Goal: Transaction & Acquisition: Purchase product/service

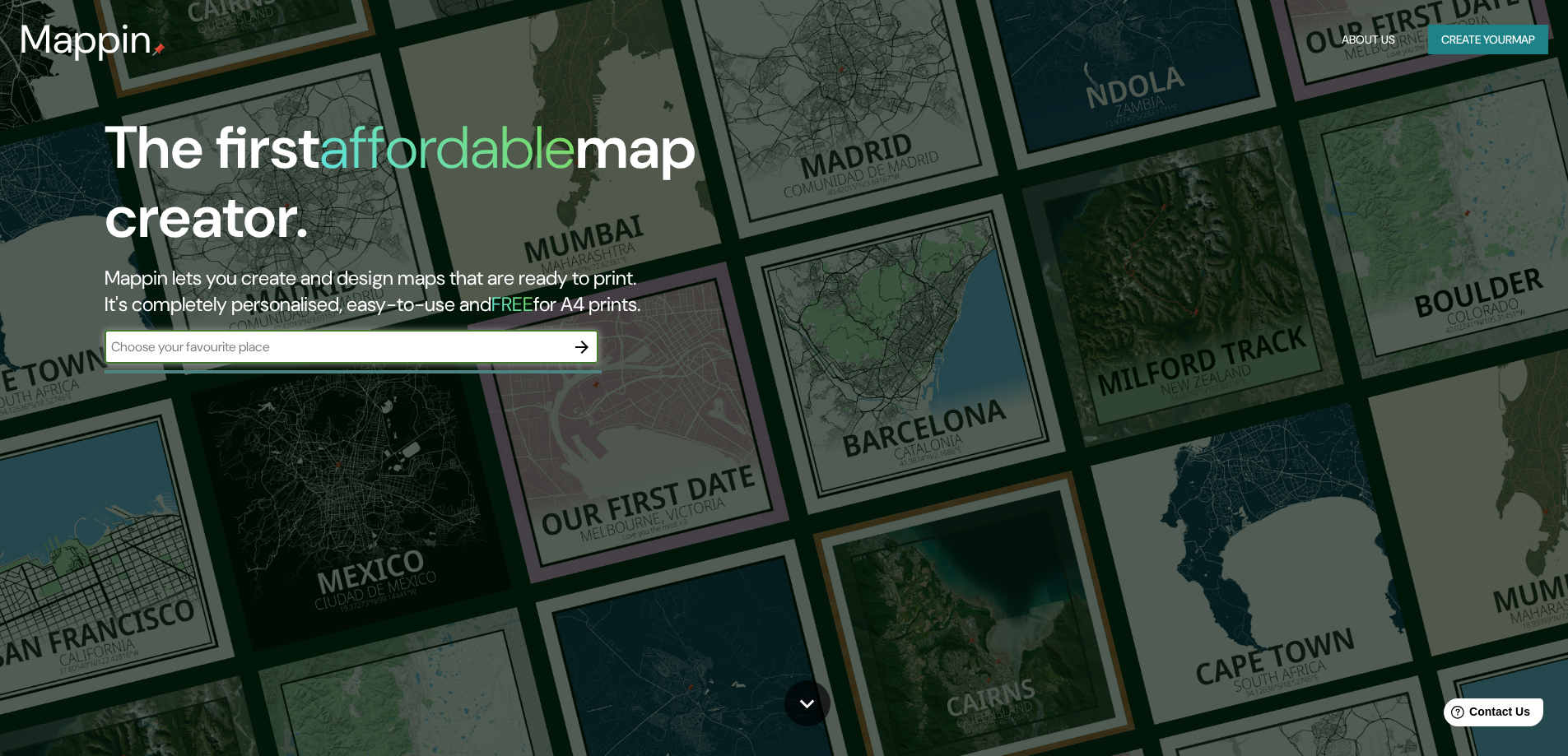
click at [388, 352] on input "text" at bounding box center [335, 347] width 461 height 19
type input "[GEOGRAPHIC_DATA]"
click at [582, 340] on icon "button" at bounding box center [582, 348] width 20 height 20
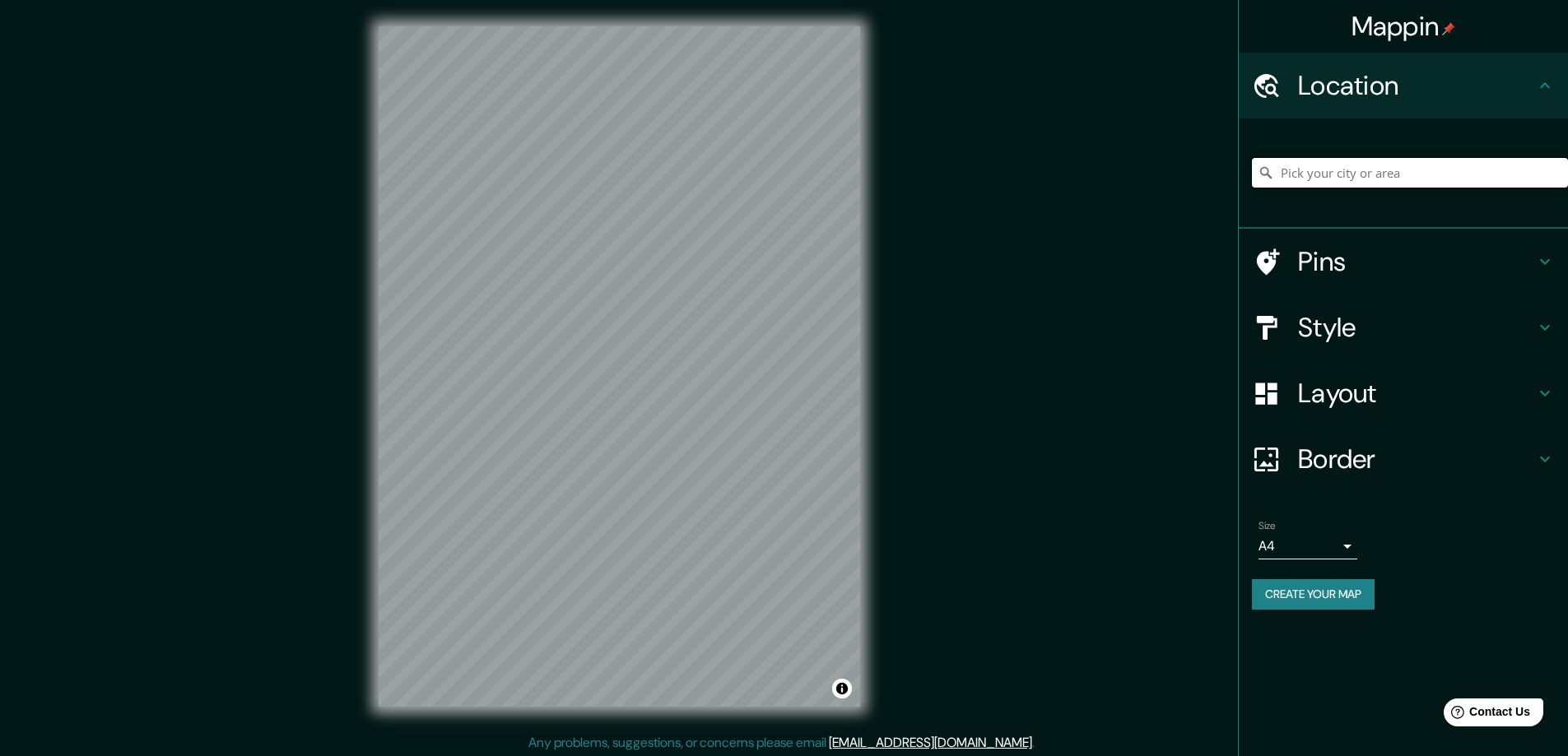
click at [1322, 166] on input "Pick your city or area" at bounding box center [1409, 172] width 316 height 30
click at [1340, 170] on input "[GEOGRAPHIC_DATA], [GEOGRAPHIC_DATA]" at bounding box center [1409, 172] width 316 height 30
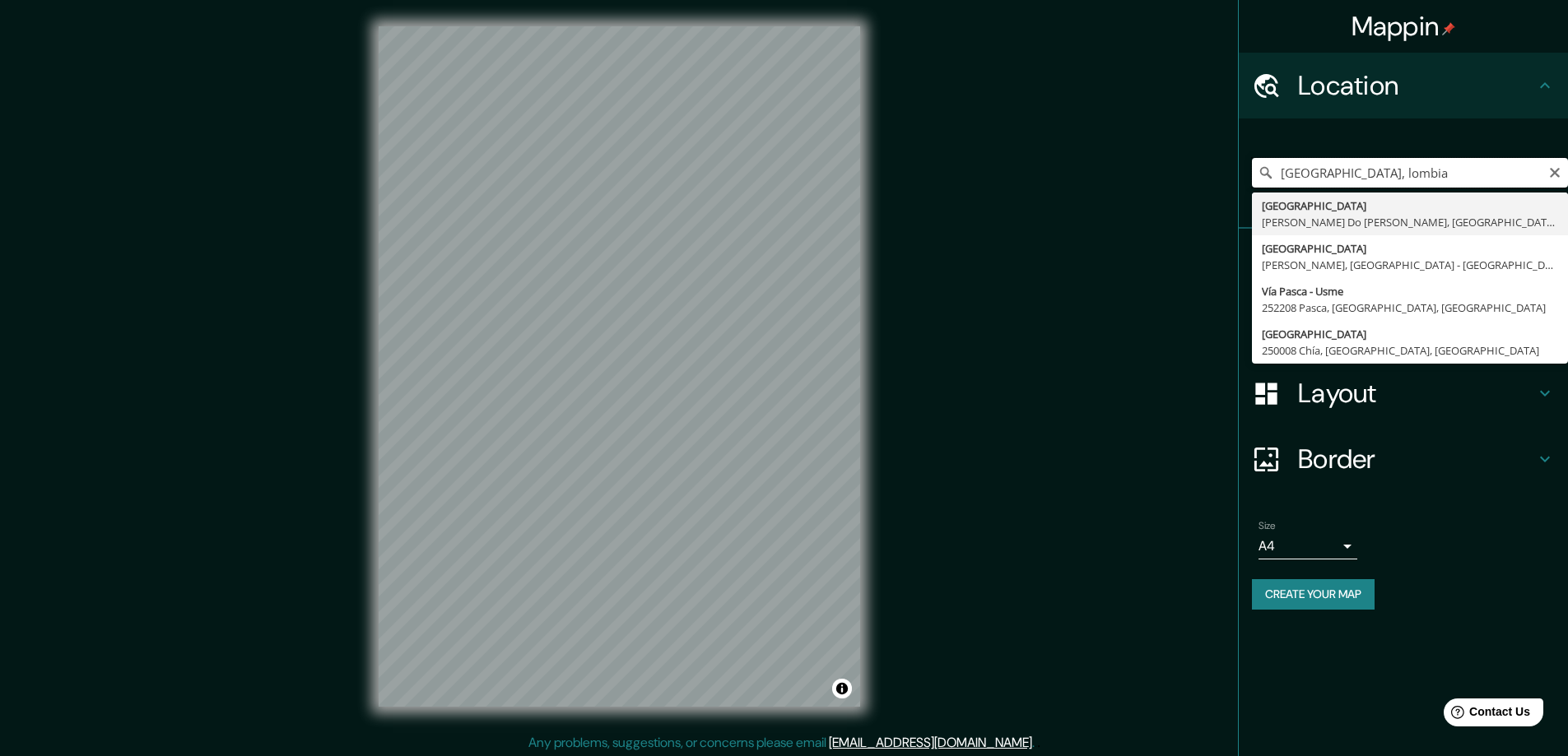
drag, startPoint x: 1402, startPoint y: 168, endPoint x: 1325, endPoint y: 179, distance: 77.8
click at [1325, 179] on input "[GEOGRAPHIC_DATA], lombia" at bounding box center [1409, 172] width 316 height 30
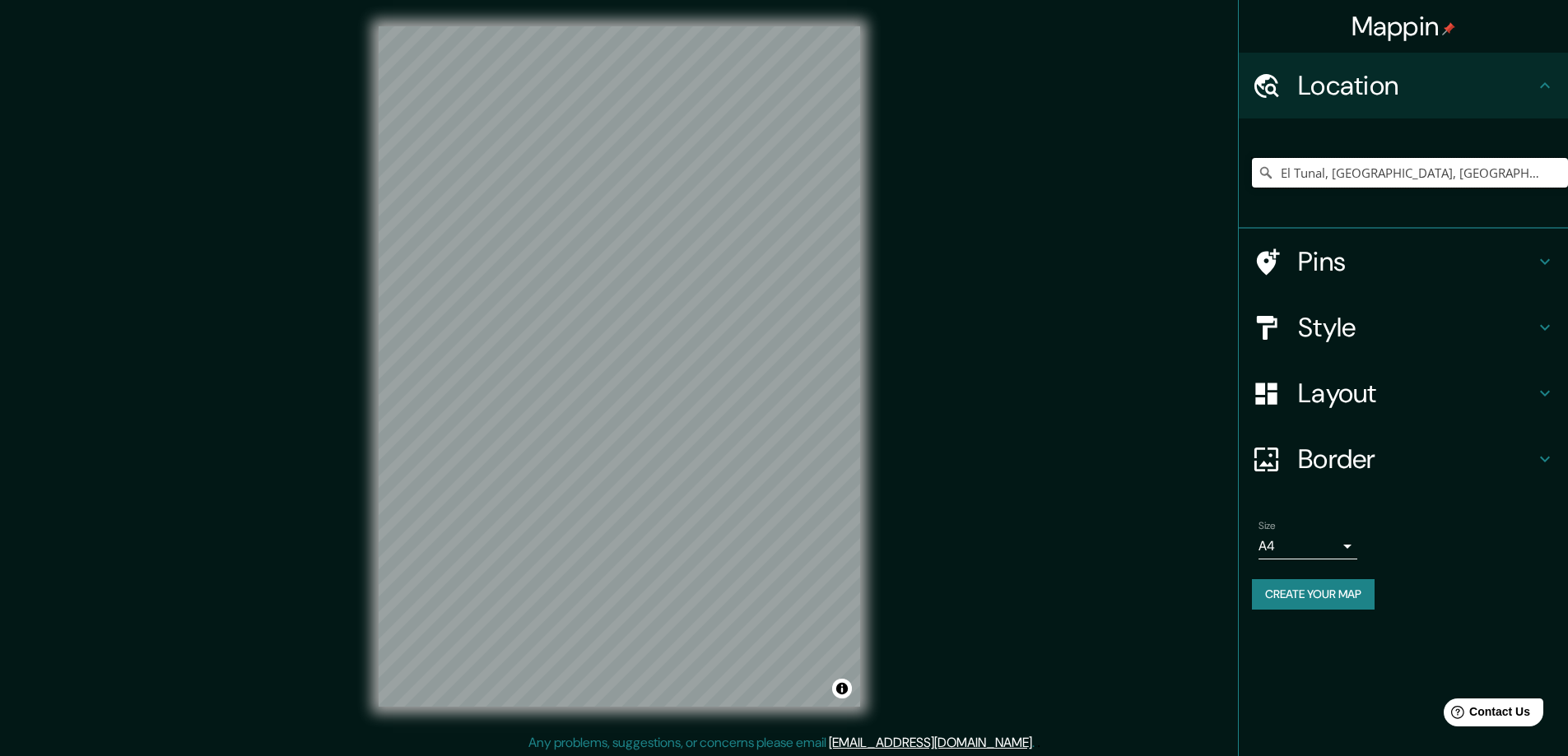
click at [1517, 181] on input "El Tunal, [GEOGRAPHIC_DATA], [GEOGRAPHIC_DATA][PERSON_NAME], [GEOGRAPHIC_DATA]" at bounding box center [1409, 172] width 316 height 30
click at [1507, 167] on input "El Tunal, [GEOGRAPHIC_DATA], [GEOGRAPHIC_DATA][PERSON_NAME], [GEOGRAPHIC_DATA]" at bounding box center [1409, 172] width 316 height 30
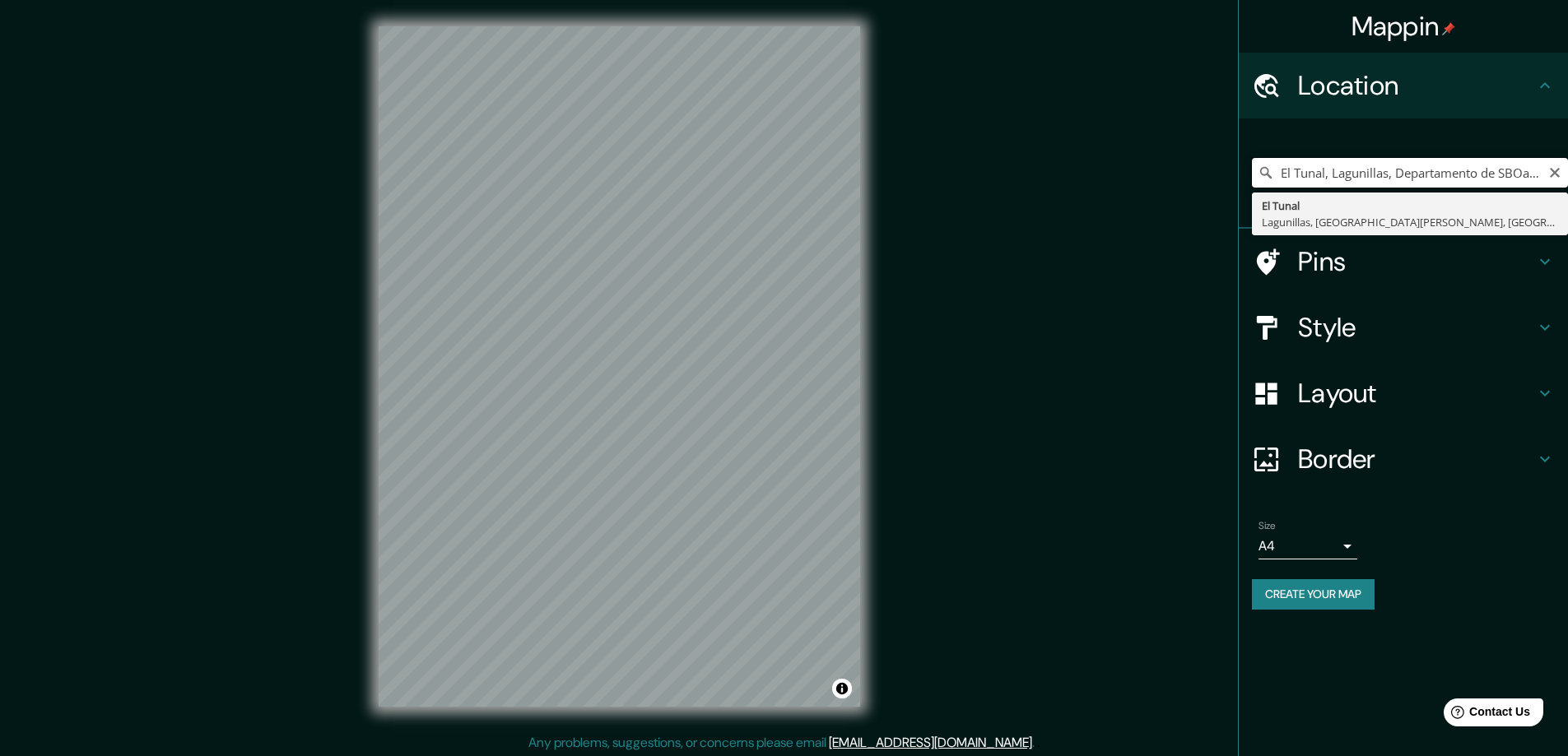
click at [1564, 170] on input "El Tunal, Lagunillas, Departamento de SBOanta [PERSON_NAME], [GEOGRAPHIC_DATA]" at bounding box center [1409, 172] width 316 height 30
type input "El Tunal, Lagunillas, Departamento de SBOanta [PERSON_NAME], [GEOGRAPHIC_DATA]"
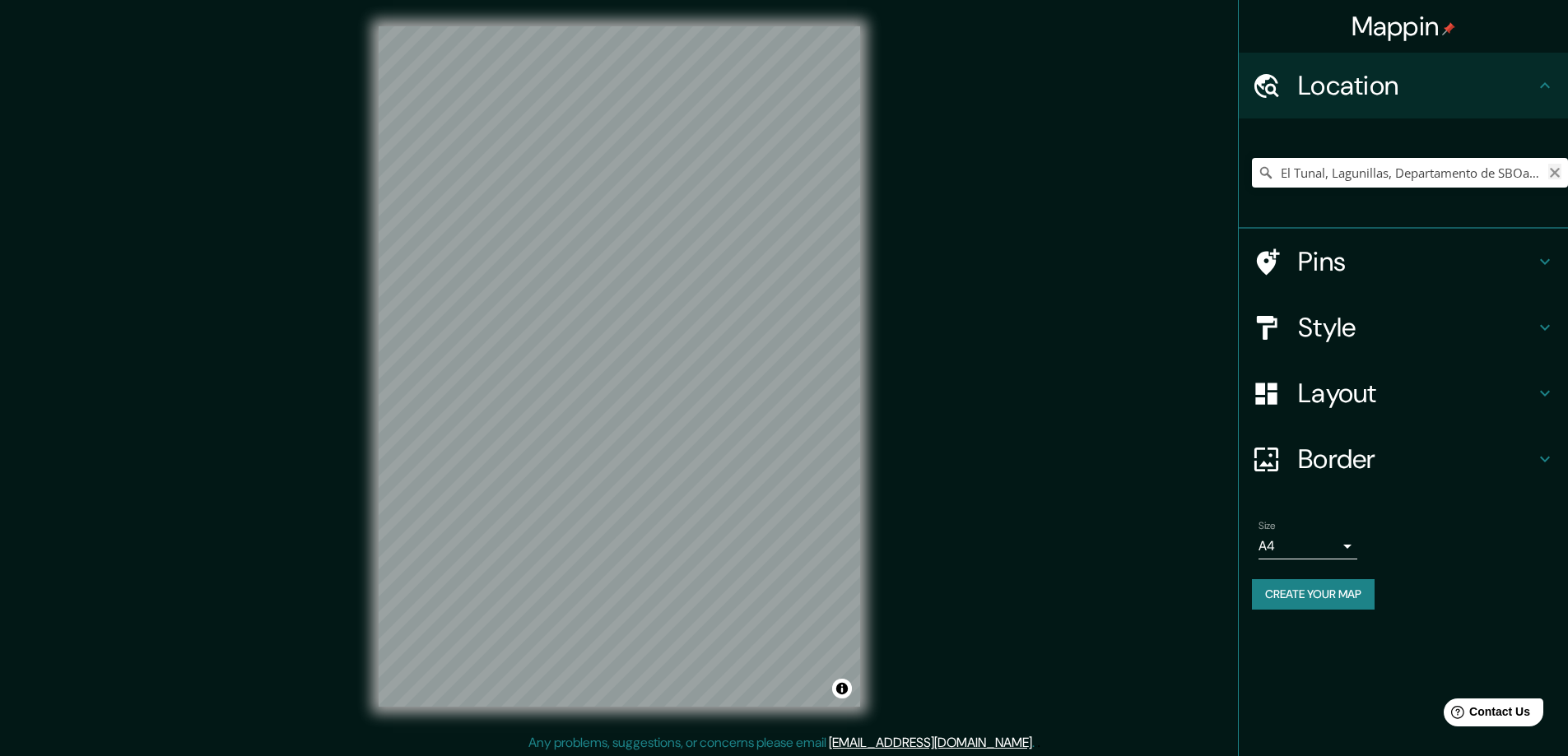
click at [1559, 170] on icon "Clear" at bounding box center [1555, 173] width 13 height 13
type input "[GEOGRAPHIC_DATA], [GEOGRAPHIC_DATA]"
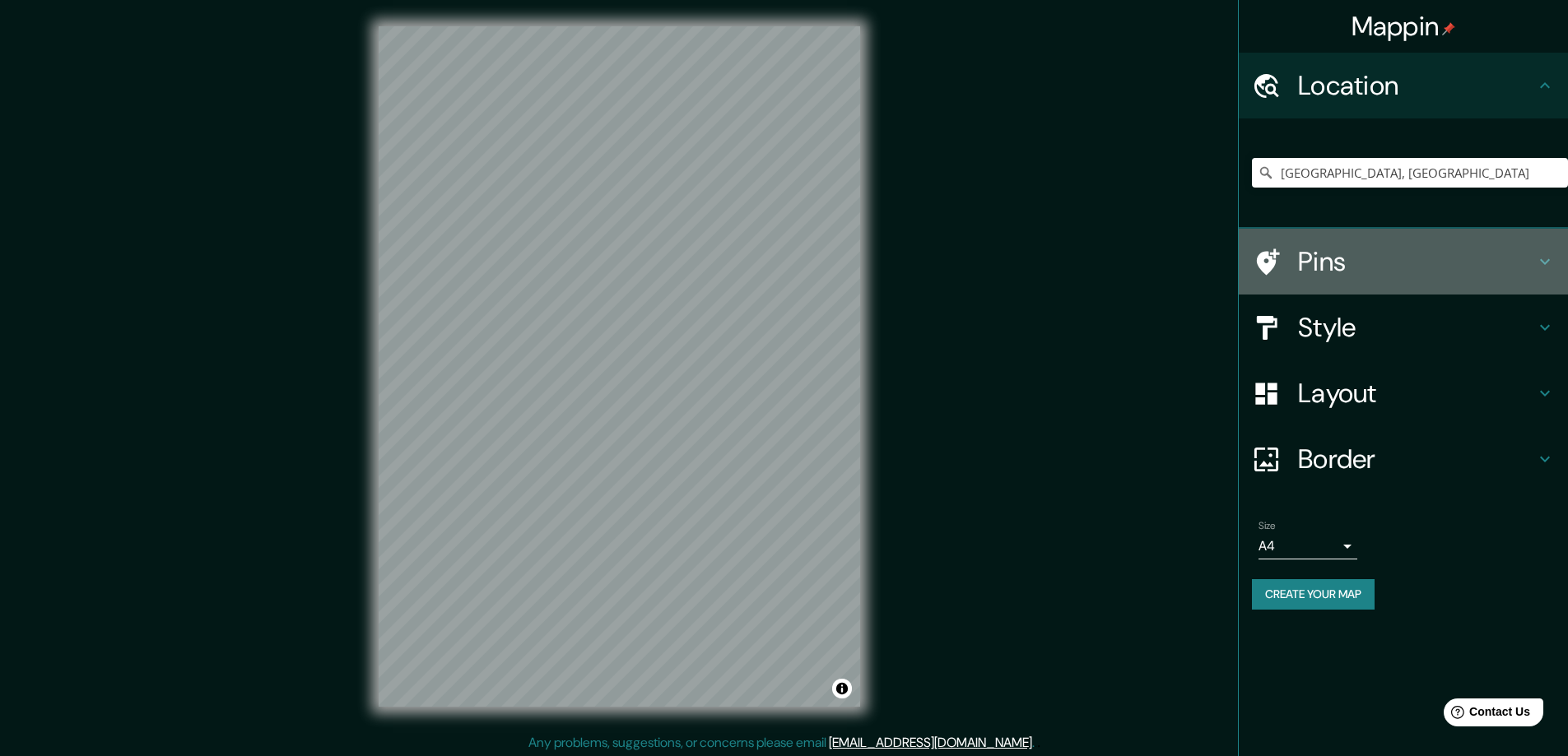
click at [1311, 253] on h4 "Pins" at bounding box center [1417, 262] width 237 height 33
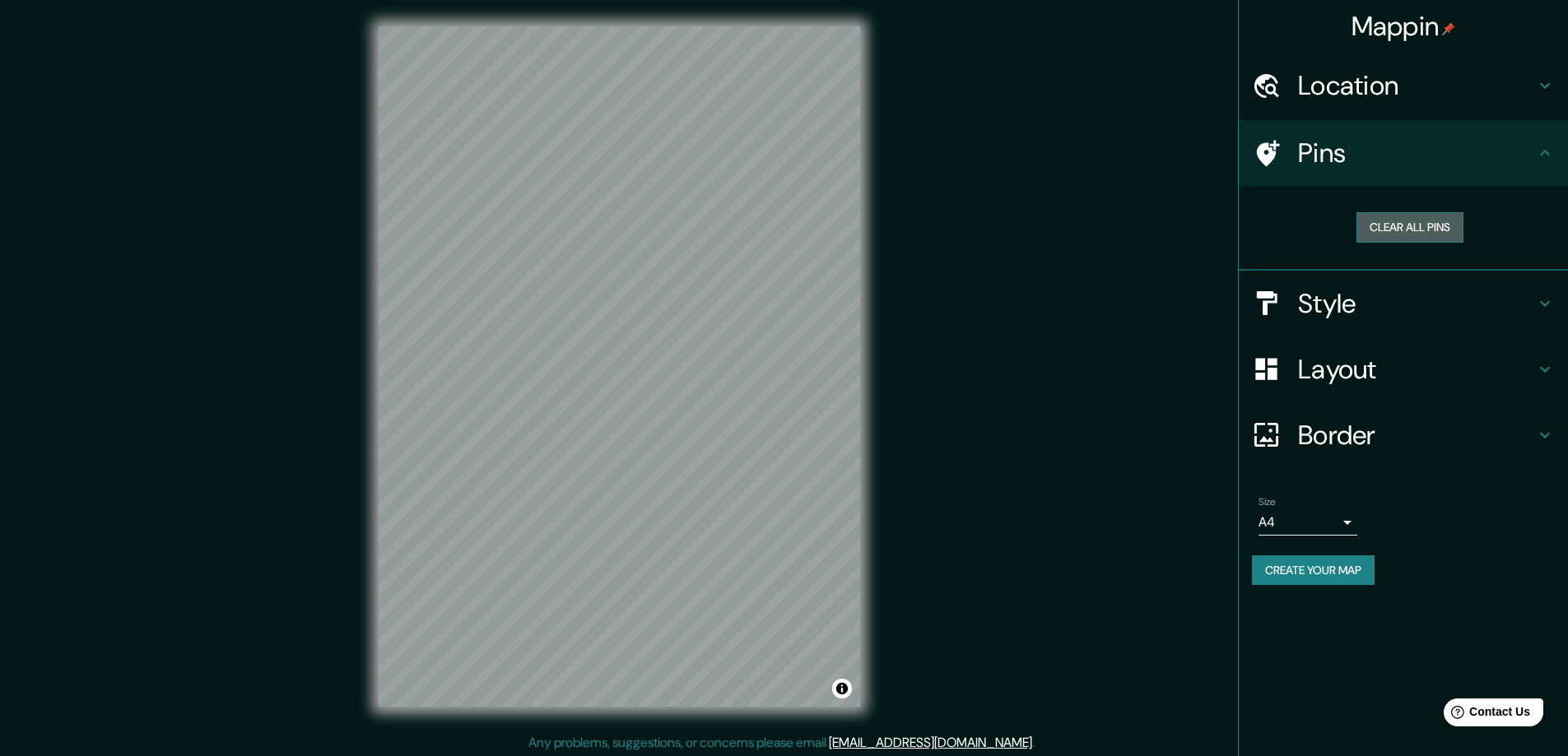
click at [1419, 232] on button "Clear all pins" at bounding box center [1409, 228] width 107 height 30
click at [1397, 218] on button "Clear all pins" at bounding box center [1409, 228] width 107 height 30
click at [1393, 221] on button "Clear all pins" at bounding box center [1409, 228] width 107 height 30
drag, startPoint x: 1393, startPoint y: 221, endPoint x: 1383, endPoint y: 222, distance: 10.0
click at [1391, 226] on button "Clear all pins" at bounding box center [1409, 228] width 107 height 30
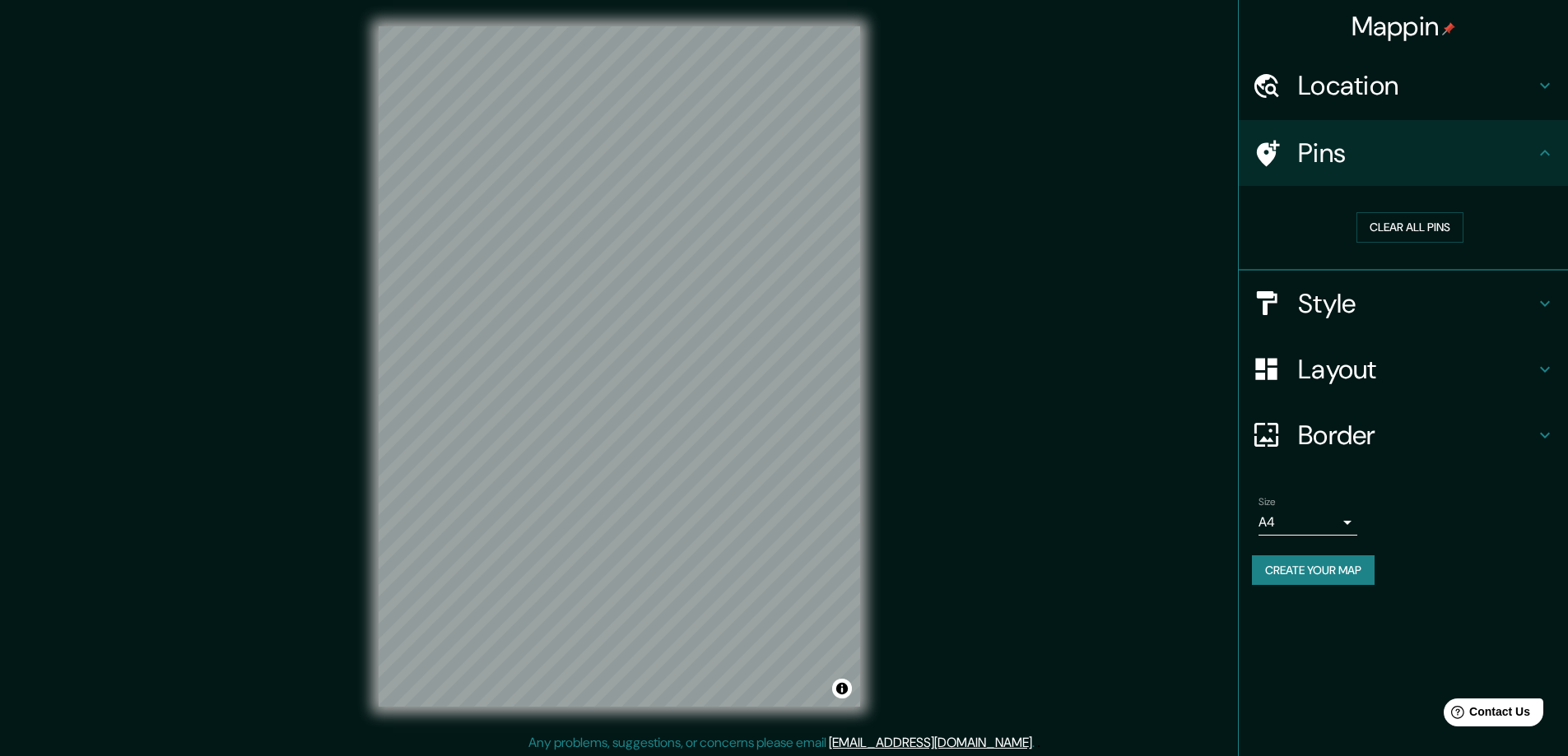
scroll to position [4, 0]
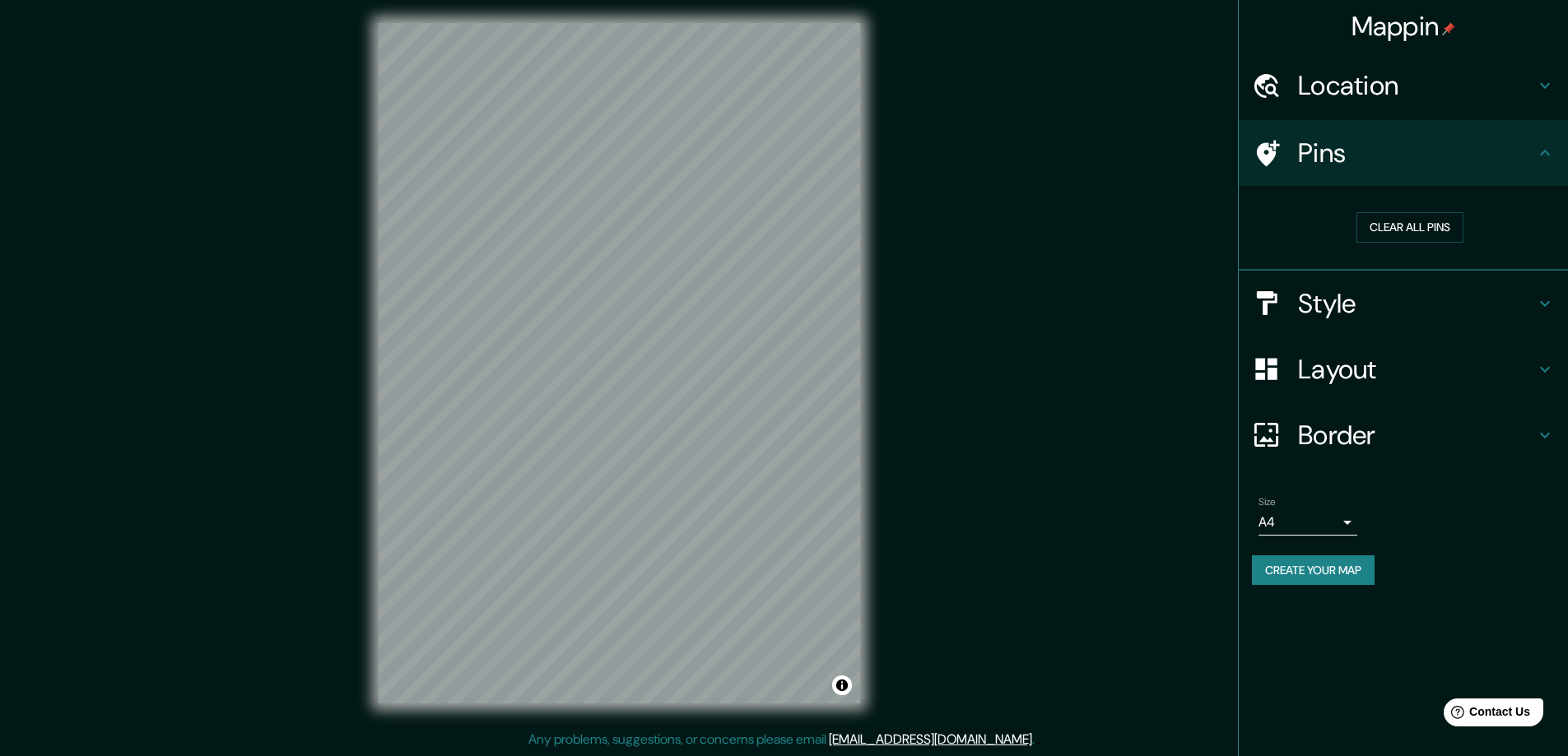
click at [1290, 386] on div "Layout" at bounding box center [1403, 369] width 329 height 65
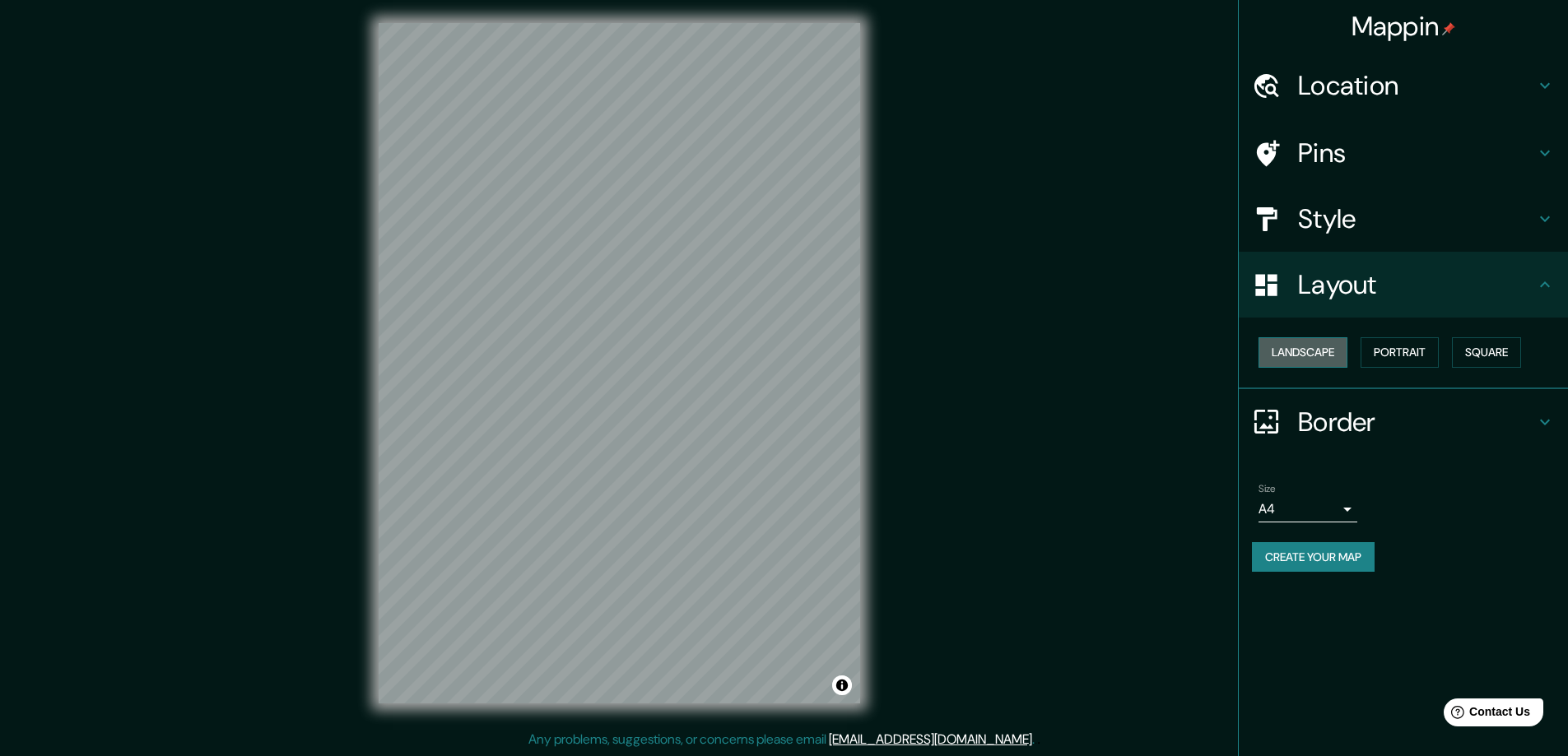
click at [1313, 348] on button "Landscape" at bounding box center [1303, 353] width 89 height 30
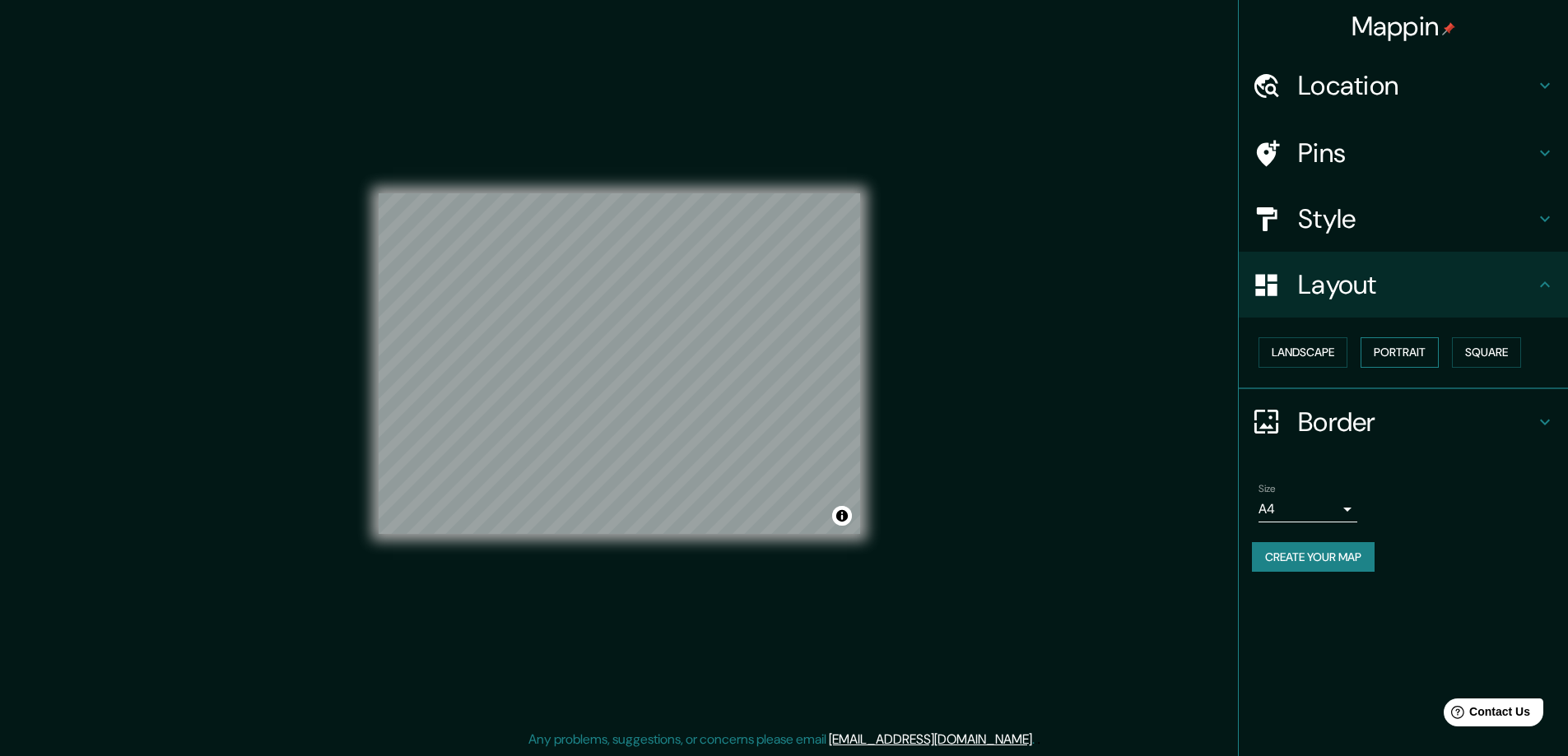
click at [1399, 357] on button "Portrait" at bounding box center [1400, 353] width 78 height 30
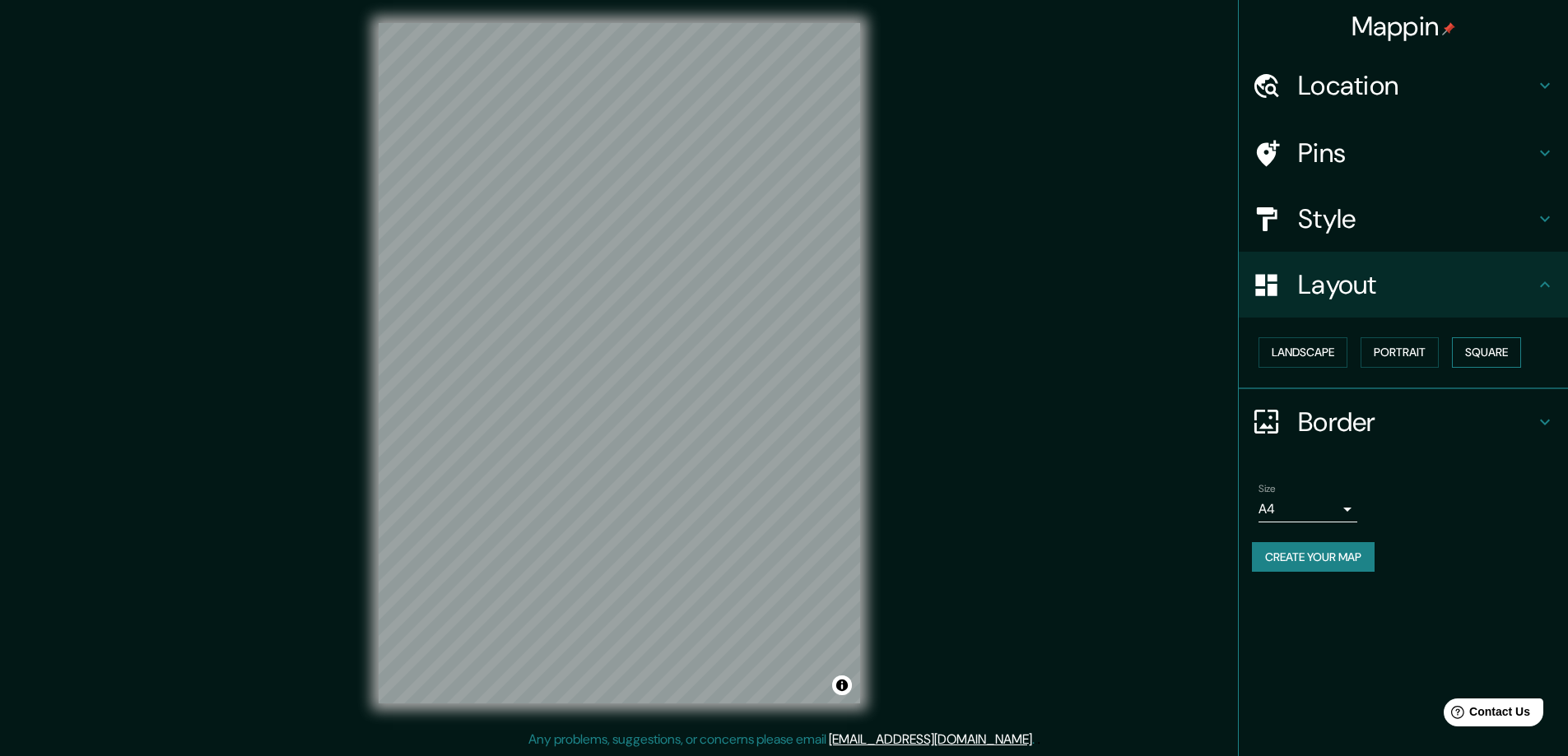
click at [1510, 348] on button "Square" at bounding box center [1486, 353] width 69 height 30
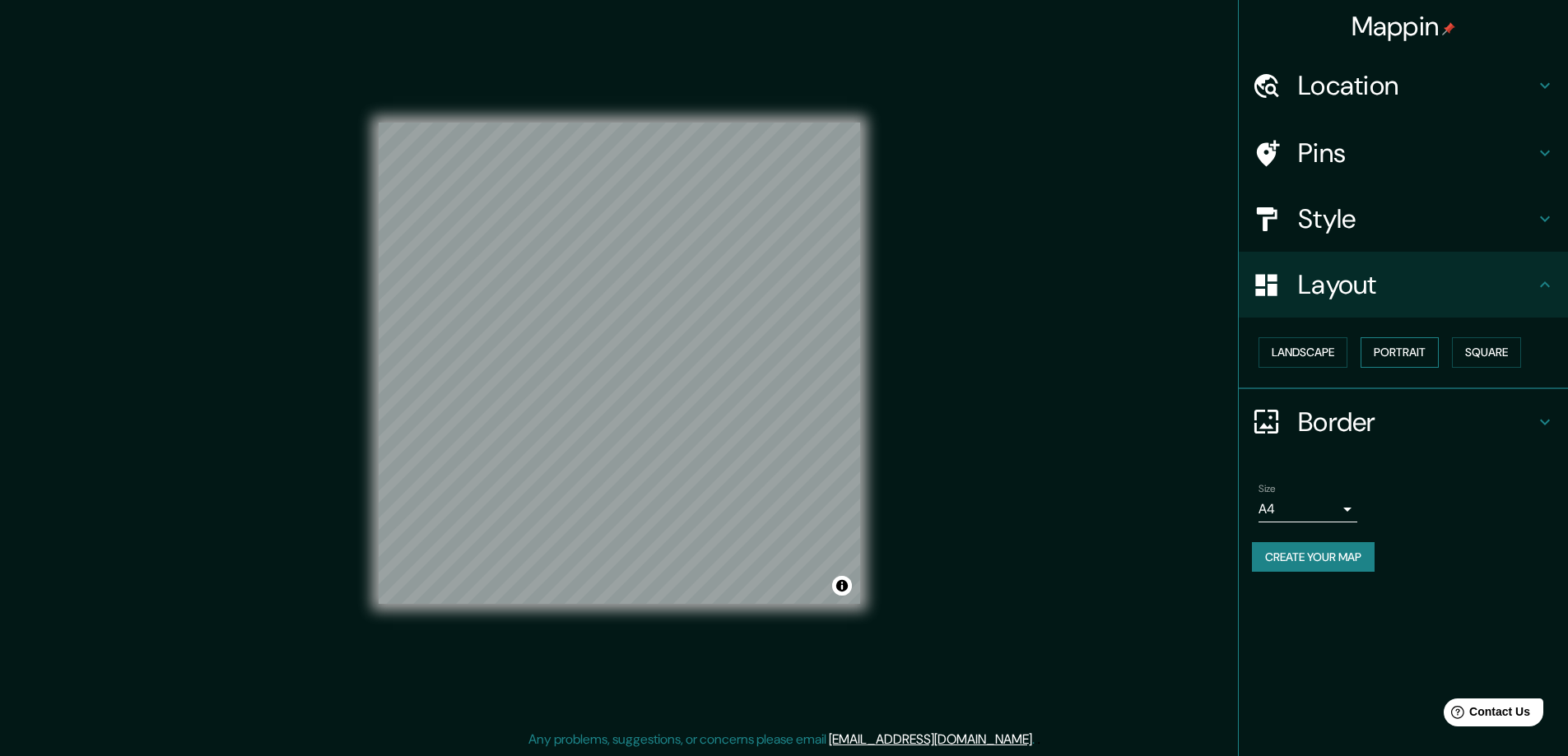
click at [1402, 340] on button "Portrait" at bounding box center [1400, 353] width 78 height 30
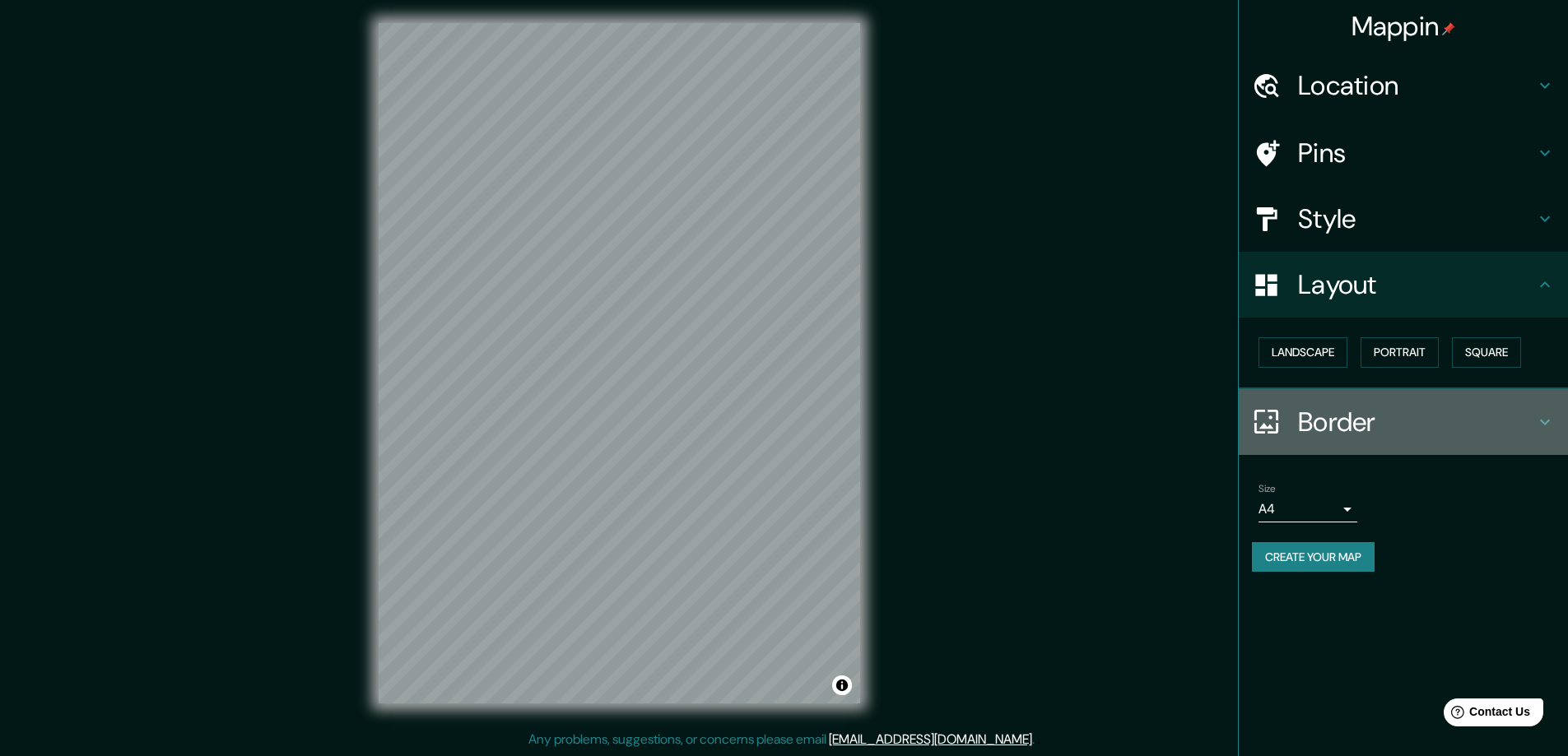
click at [1356, 390] on div "Border" at bounding box center [1403, 422] width 329 height 65
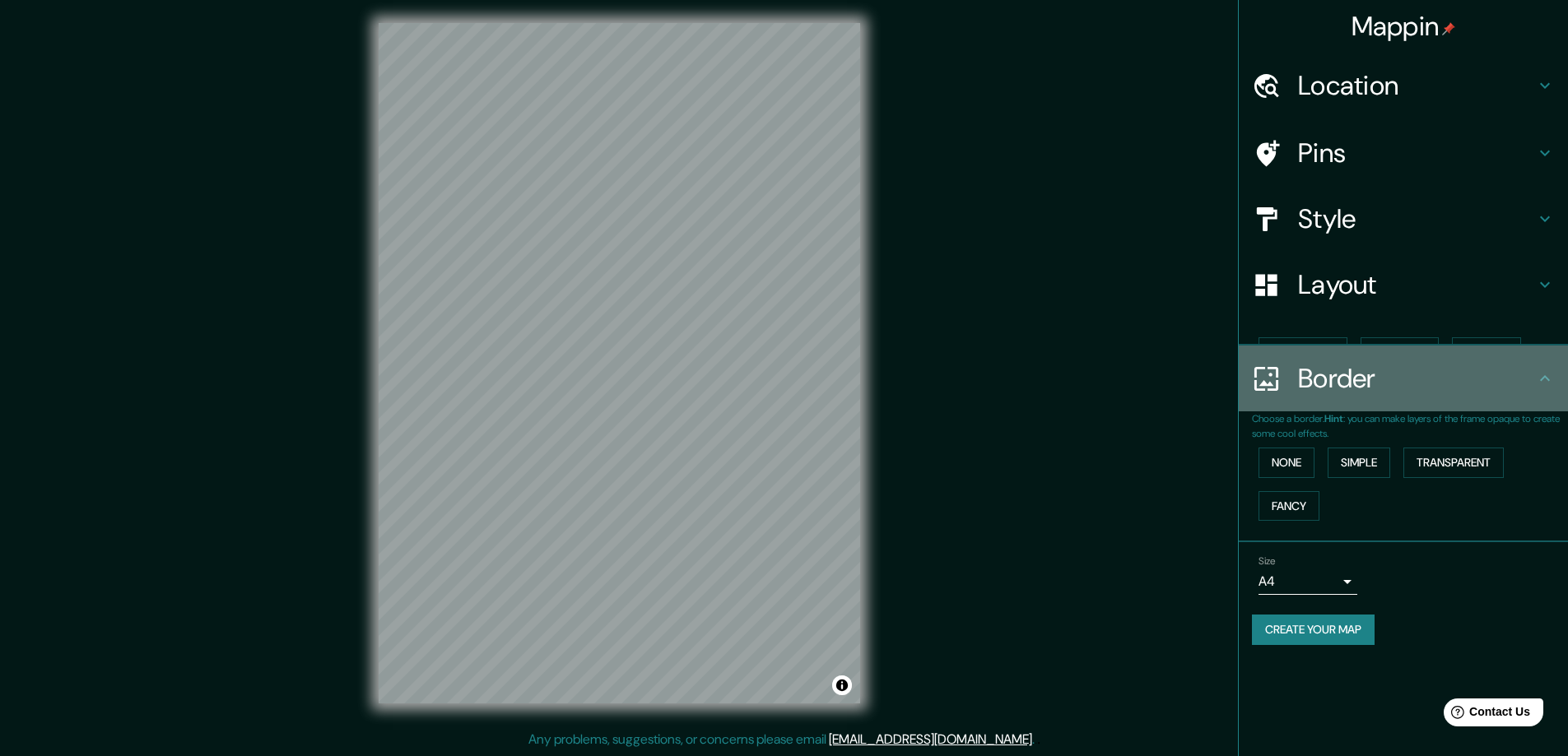
click at [1329, 390] on h4 "Border" at bounding box center [1417, 378] width 237 height 33
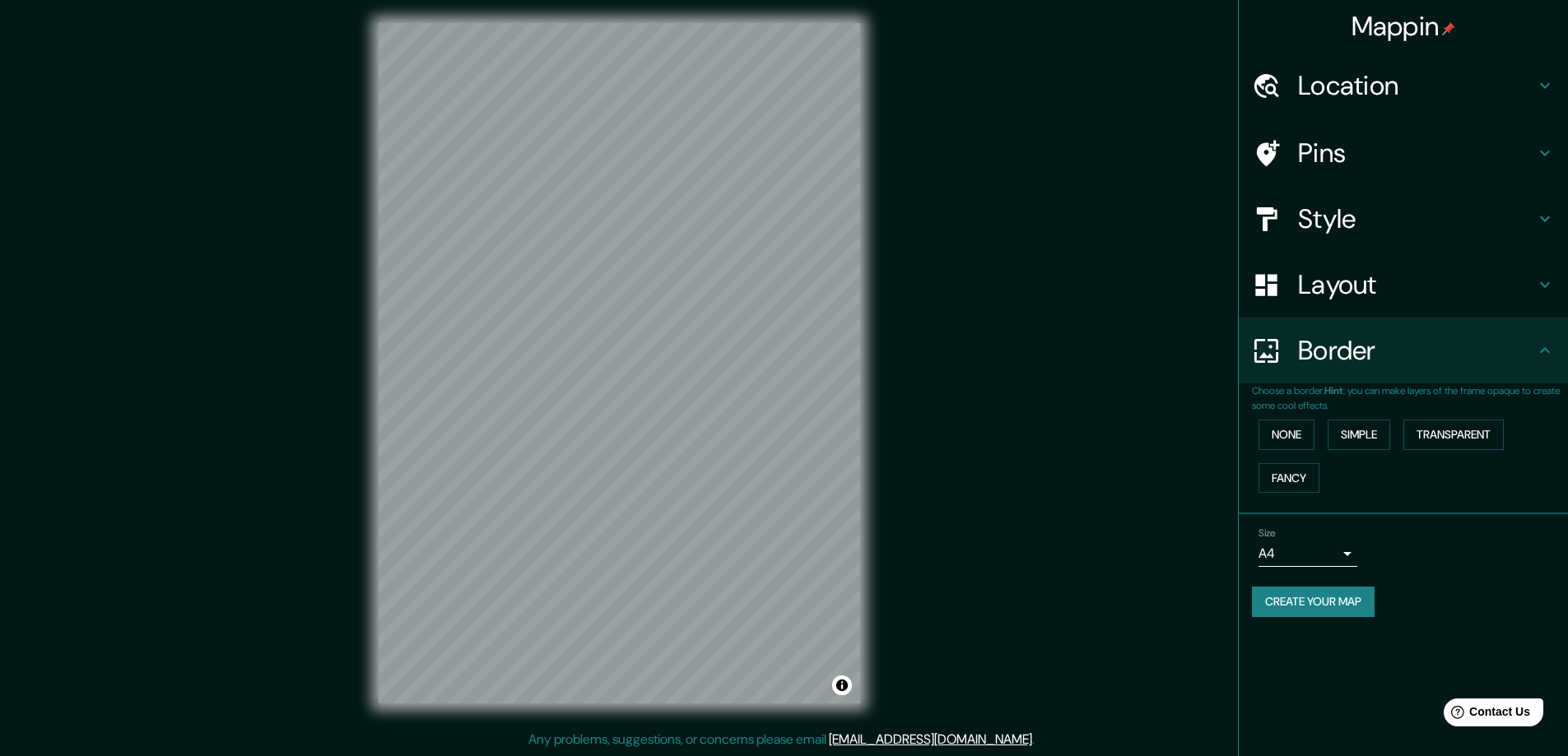
click at [1310, 418] on div "None Simple Transparent Fancy" at bounding box center [1409, 456] width 316 height 86
click at [1311, 425] on button "None" at bounding box center [1287, 435] width 56 height 30
click at [1354, 438] on button "Simple" at bounding box center [1359, 435] width 63 height 30
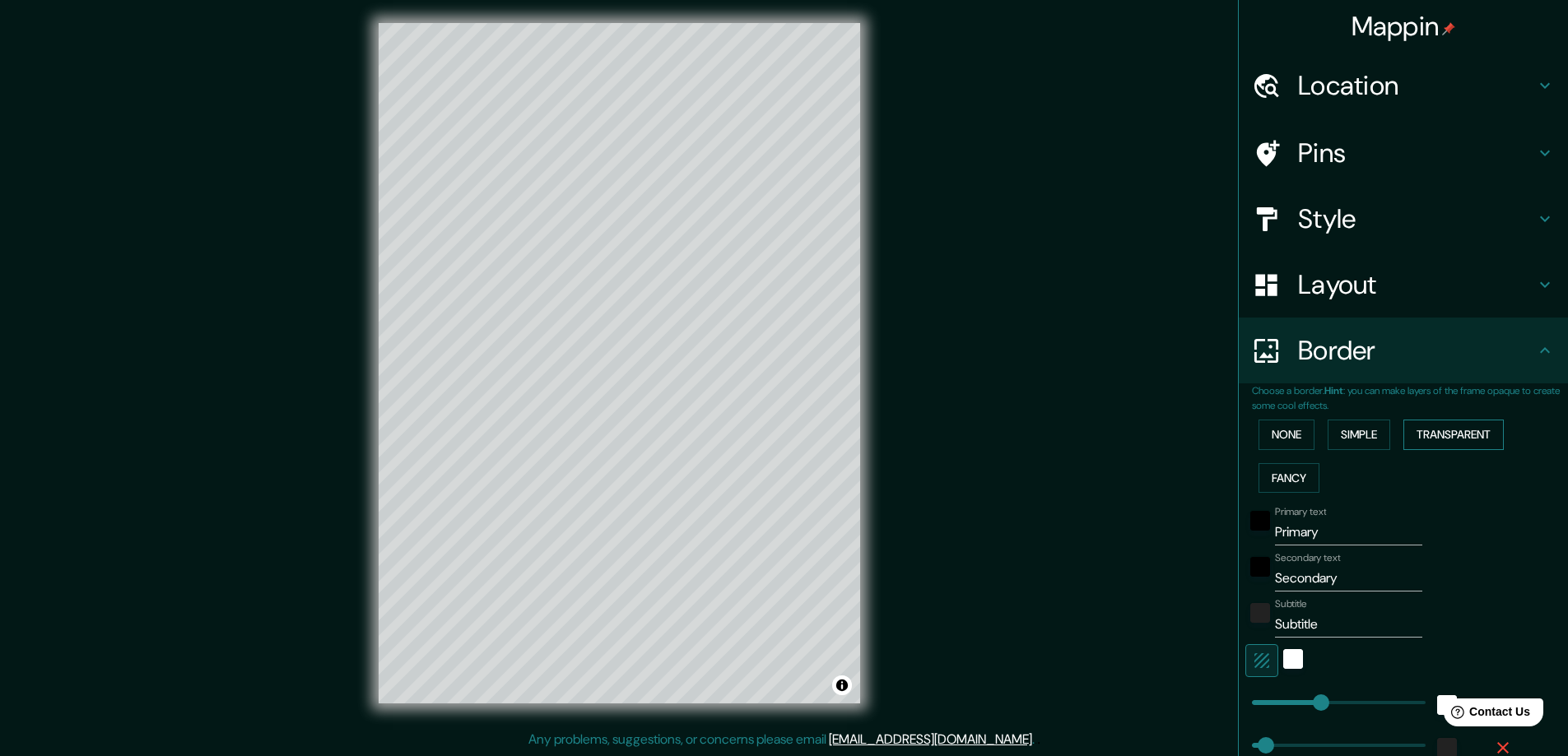
click at [1432, 442] on button "Transparent" at bounding box center [1453, 435] width 100 height 30
click at [1276, 474] on button "Fancy" at bounding box center [1289, 478] width 61 height 30
click at [1274, 438] on button "None" at bounding box center [1287, 435] width 56 height 30
